Goal: Information Seeking & Learning: Learn about a topic

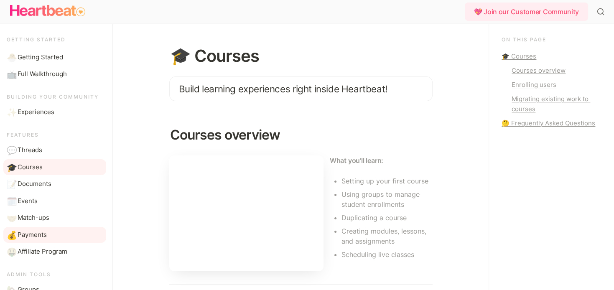
click at [46, 235] on span "Payments" at bounding box center [32, 235] width 29 height 10
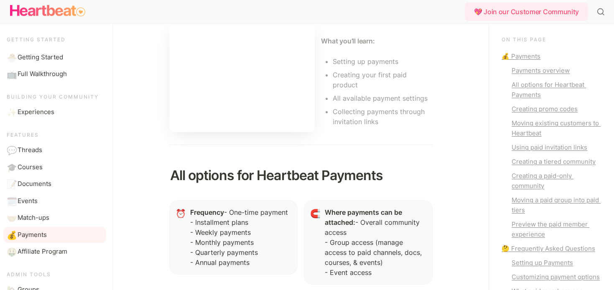
scroll to position [155, 0]
click at [42, 62] on link "🐣 Getting Started" at bounding box center [54, 57] width 103 height 16
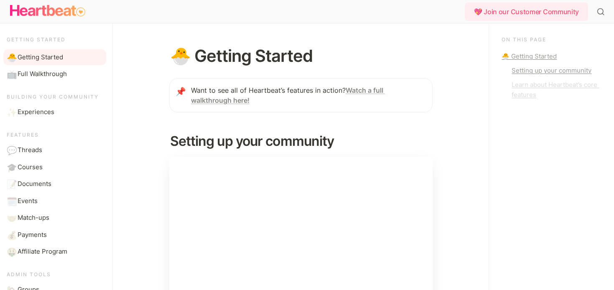
click at [549, 92] on div "Learn about Heartbeat’s core features" at bounding box center [557, 90] width 90 height 20
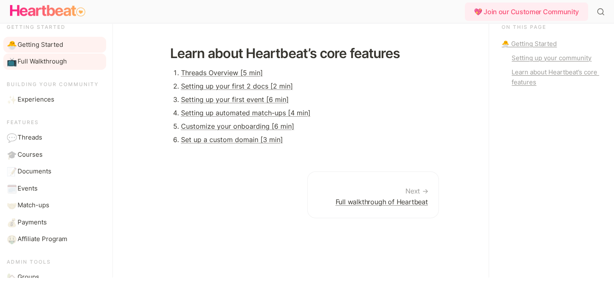
click at [48, 59] on span "Full Walkthrough" at bounding box center [42, 62] width 49 height 10
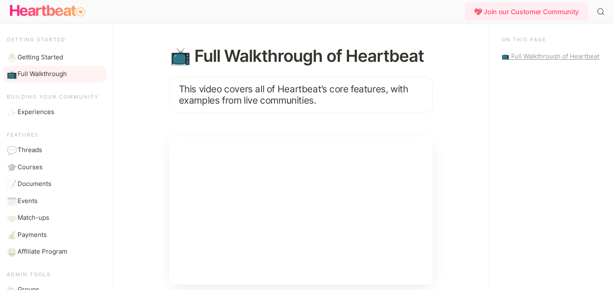
scroll to position [174, 0]
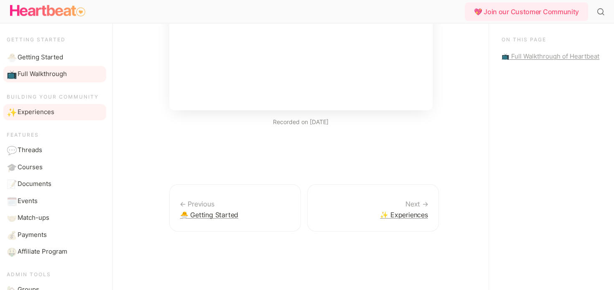
click at [36, 113] on span "Experiences" at bounding box center [36, 112] width 37 height 10
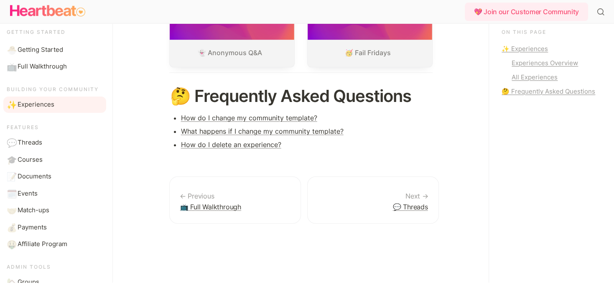
scroll to position [905, 0]
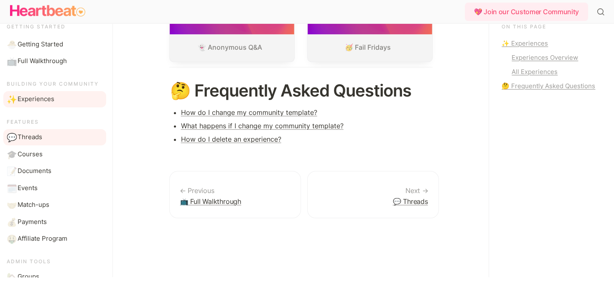
click at [56, 135] on link "💬 Threads" at bounding box center [54, 138] width 103 height 16
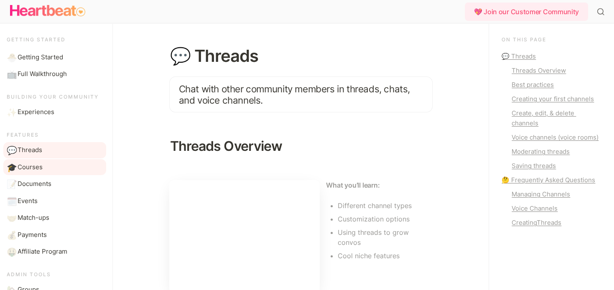
click at [38, 168] on span "Courses" at bounding box center [30, 168] width 25 height 10
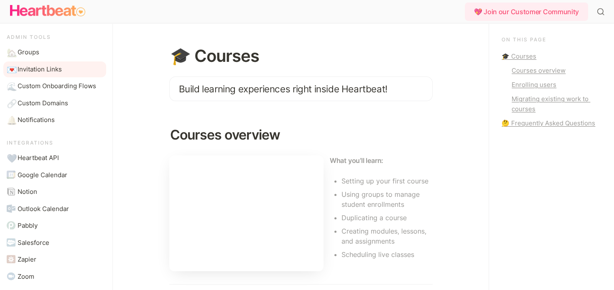
scroll to position [238, 0]
click at [55, 103] on span "Custom Domains" at bounding box center [43, 103] width 51 height 10
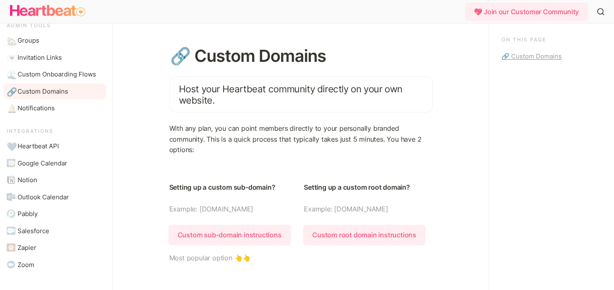
click at [601, 8] on icon "Main" at bounding box center [600, 12] width 8 height 8
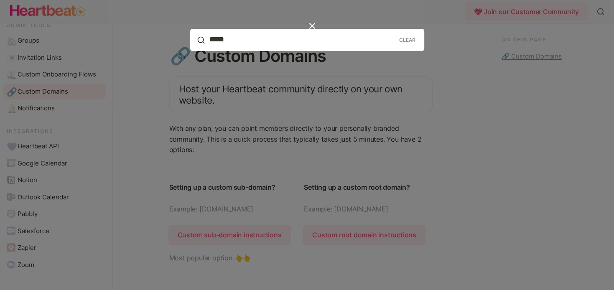
type input "*****"
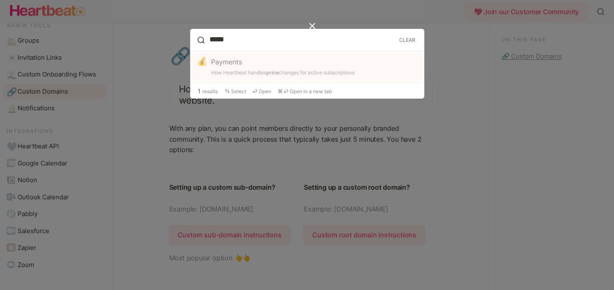
click at [236, 61] on div "Payments" at bounding box center [282, 62] width 143 height 10
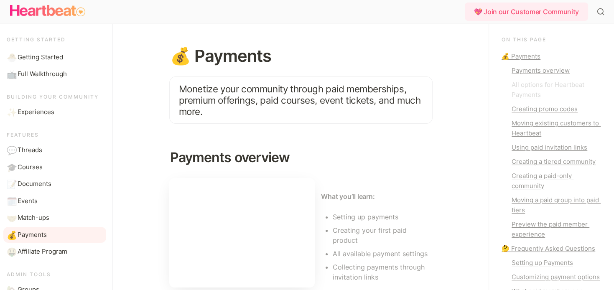
click at [564, 84] on div "All options for Heartbeat Payments" at bounding box center [557, 90] width 90 height 20
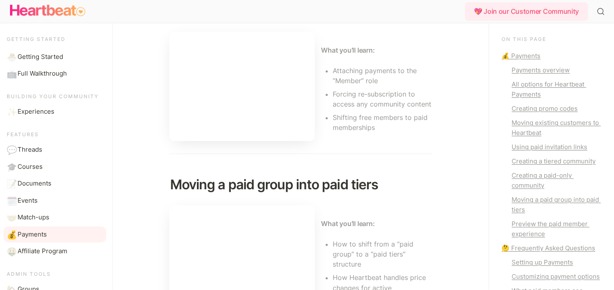
scroll to position [1246, 0]
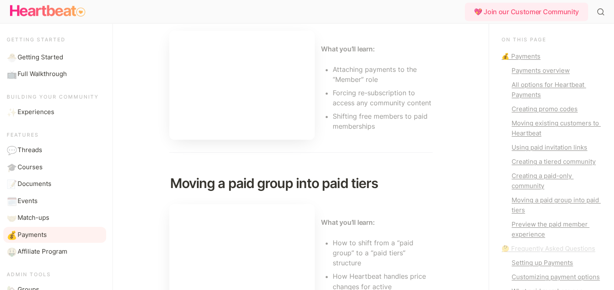
click at [555, 245] on div "🤔 Frequently Asked Questions" at bounding box center [552, 249] width 100 height 10
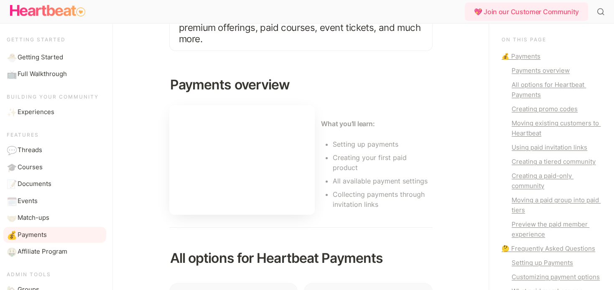
scroll to position [43, 0]
